Goal: Task Accomplishment & Management: Complete application form

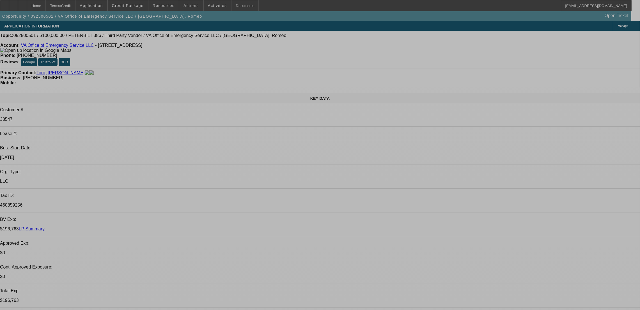
select select "0"
select select "2"
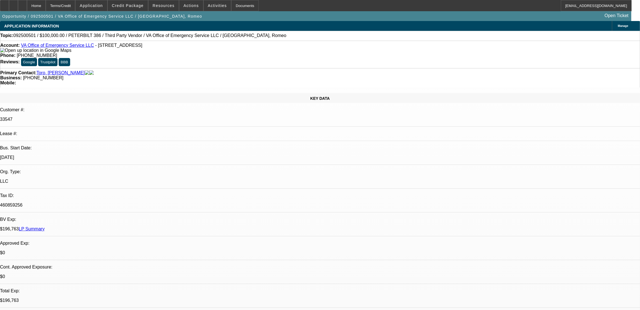
select select "0.1"
select select "4"
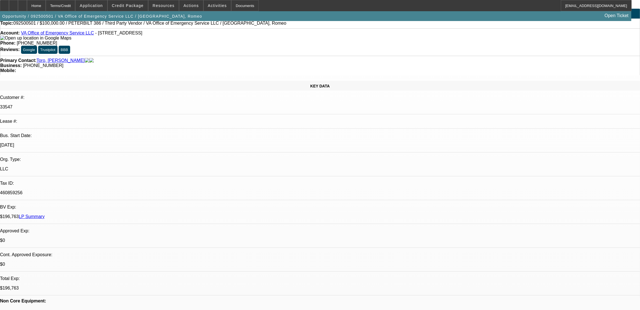
scroll to position [6, 0]
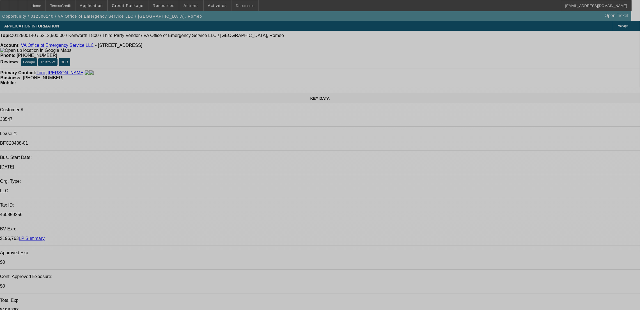
select select "0.15"
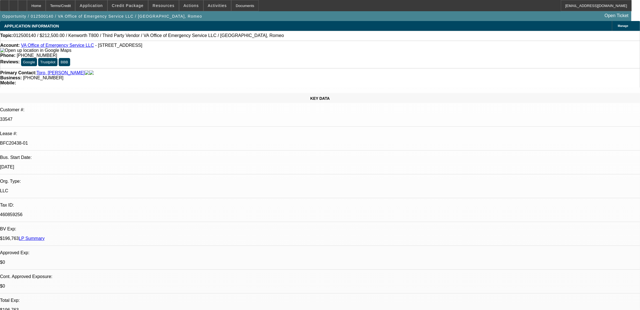
select select "2"
select select "0"
select select "6"
select select "0.15"
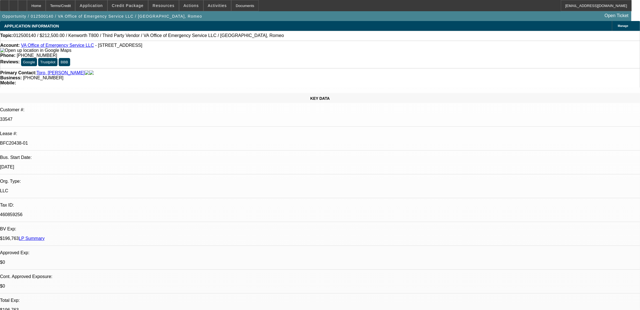
select select "2"
select select "0"
select select "6"
select select "0"
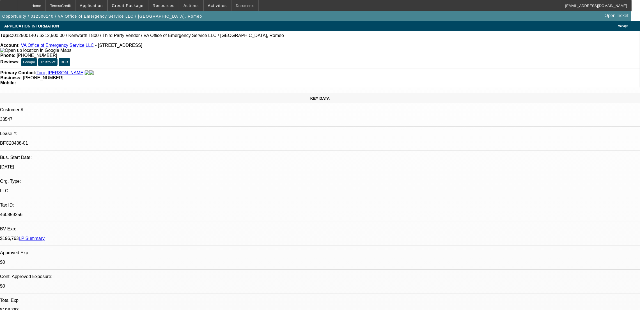
select select "0.1"
select select "4"
select select "2"
select select "0.1"
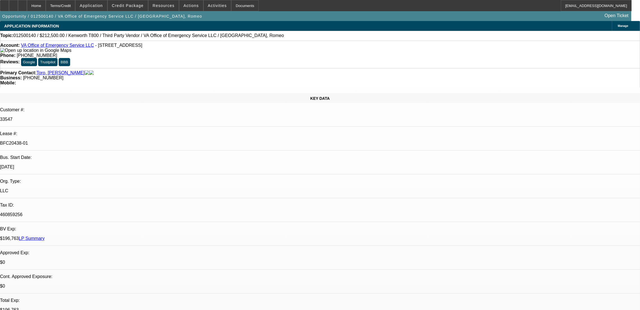
select select "4"
